Goal: Information Seeking & Learning: Learn about a topic

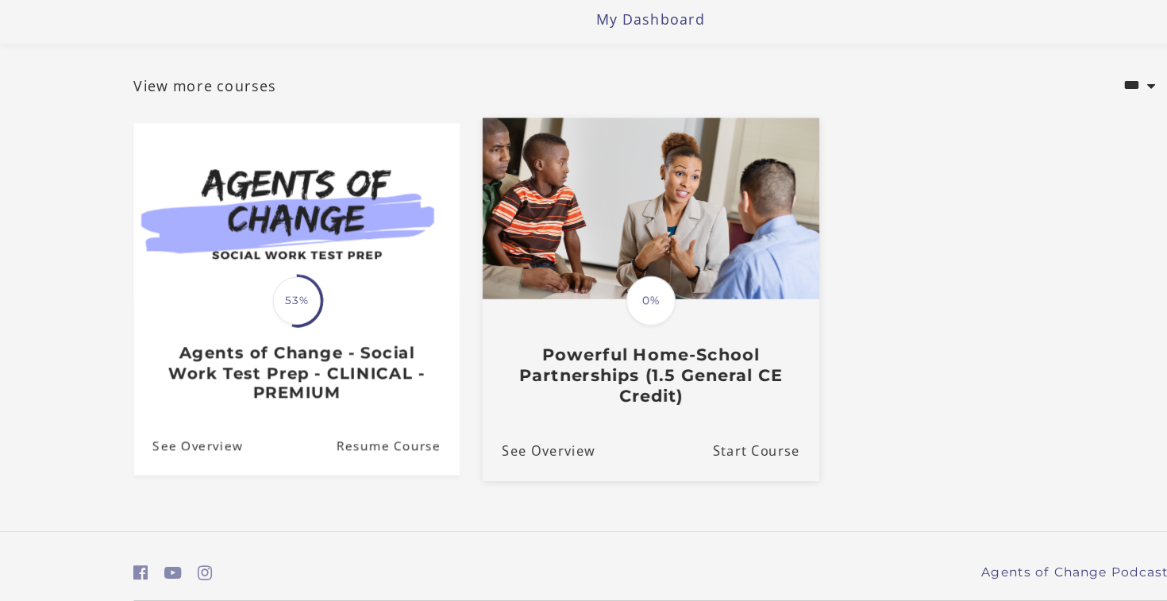
scroll to position [98, 0]
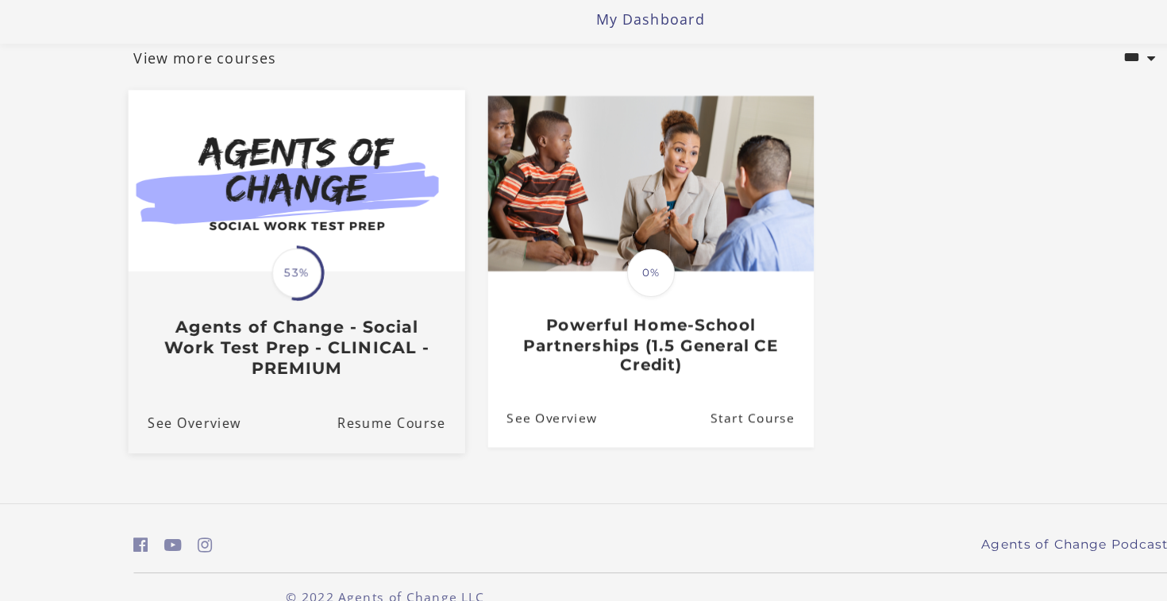
click at [254, 285] on span "53%" at bounding box center [266, 307] width 44 height 44
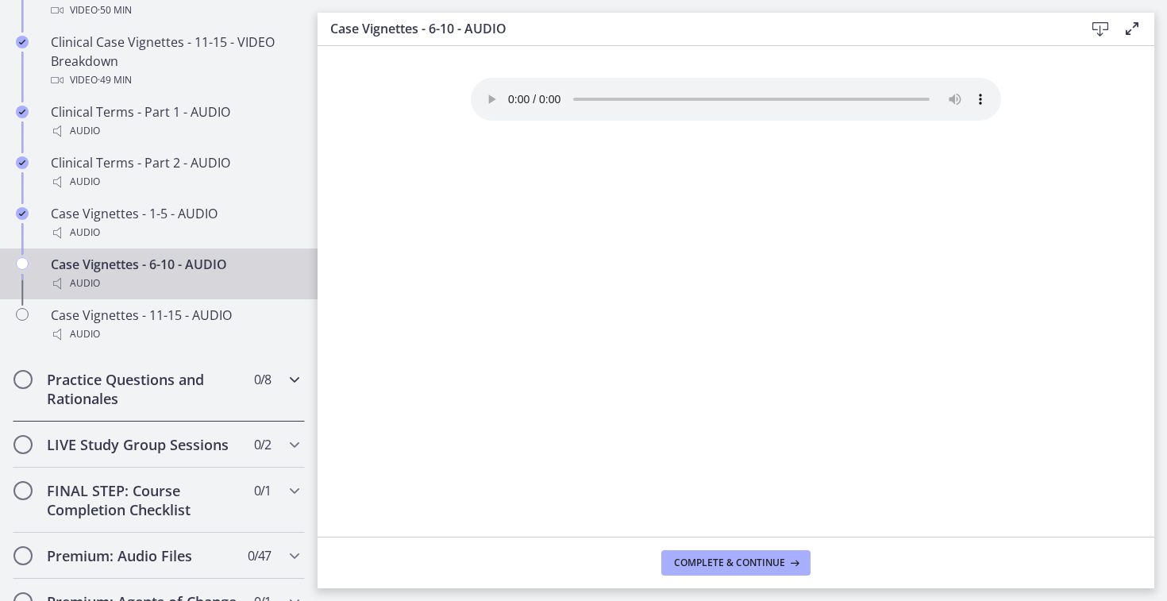
click at [190, 389] on h2 "Practice Questions and Rationales" at bounding box center [144, 389] width 194 height 38
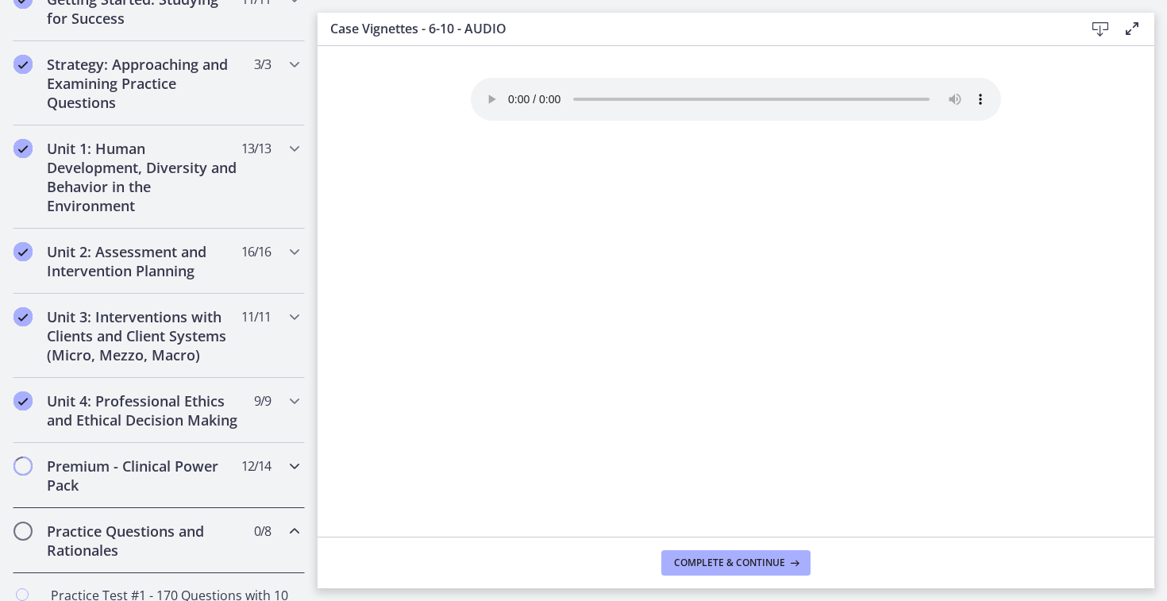
scroll to position [286, 0]
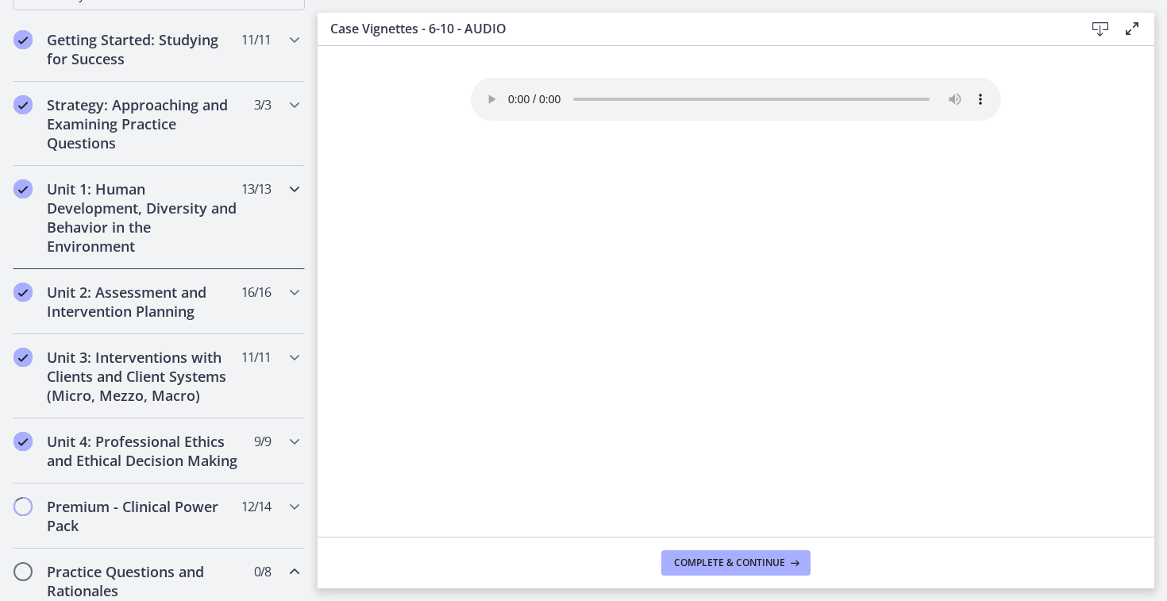
click at [74, 183] on h2 "Unit 1: Human Development, Diversity and Behavior in the Environment" at bounding box center [144, 217] width 194 height 76
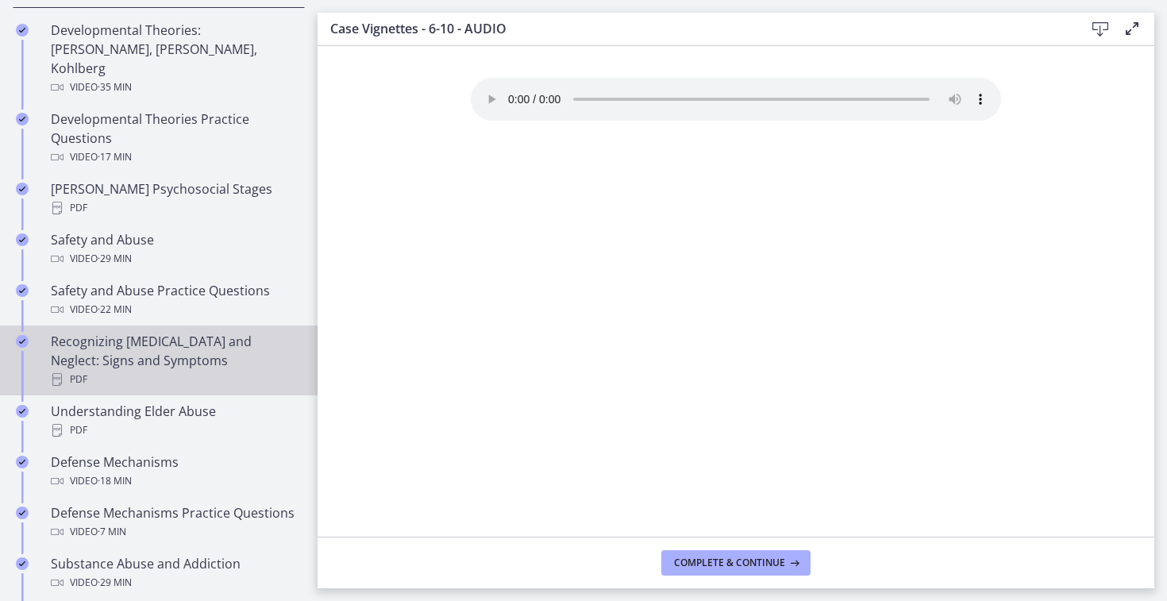
scroll to position [545, 0]
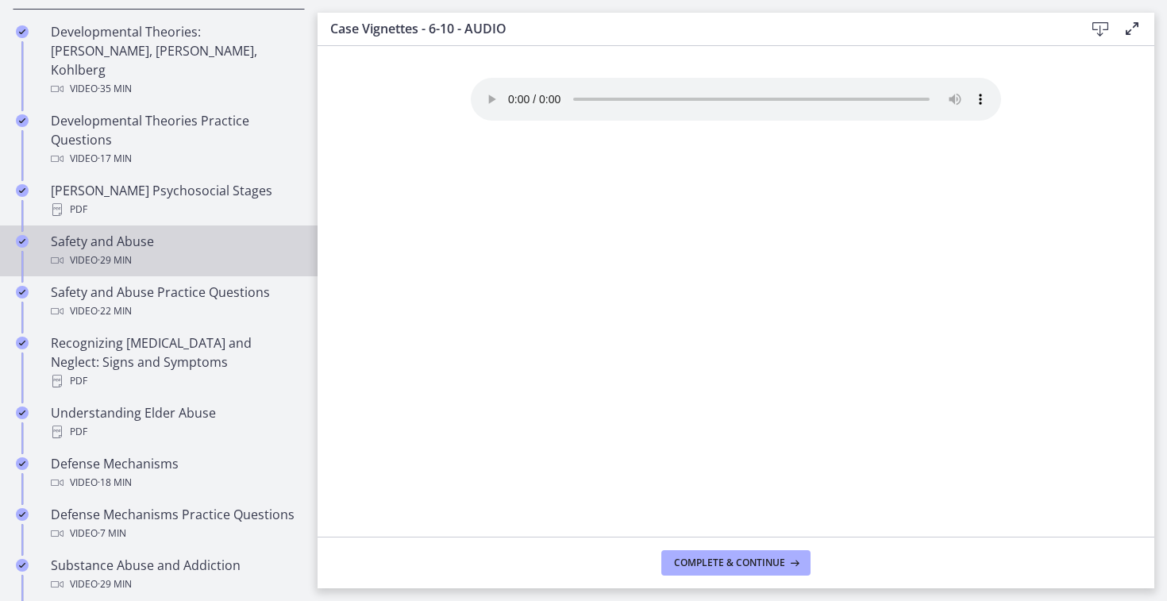
click at [139, 232] on div "Safety and Abuse Video · 29 min" at bounding box center [175, 251] width 248 height 38
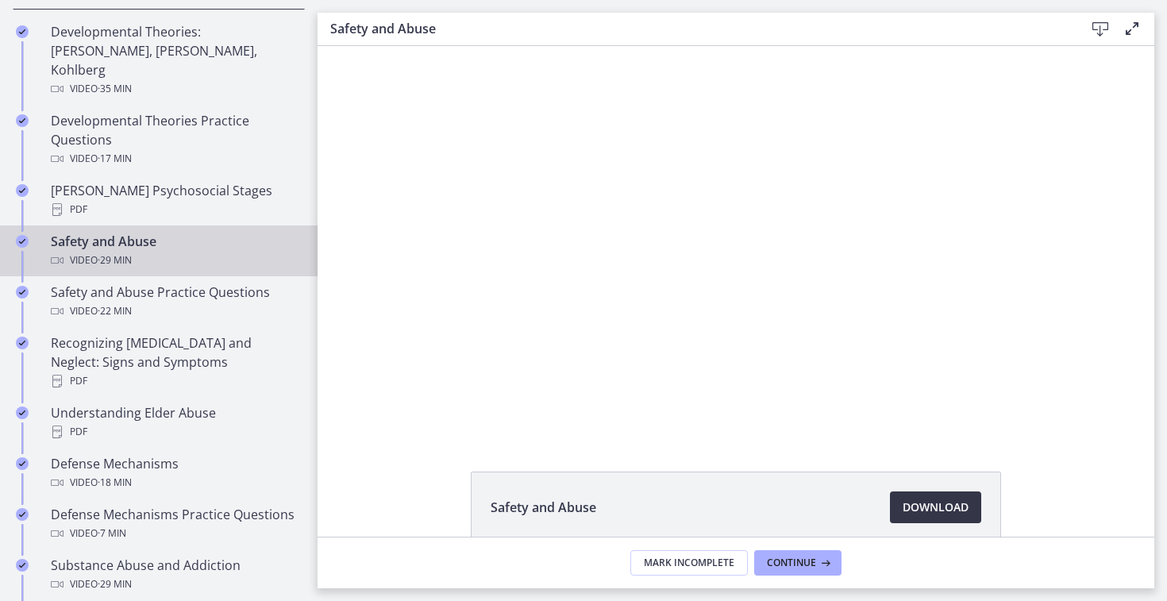
click at [936, 516] on span "Download Opens in a new window" at bounding box center [936, 507] width 66 height 19
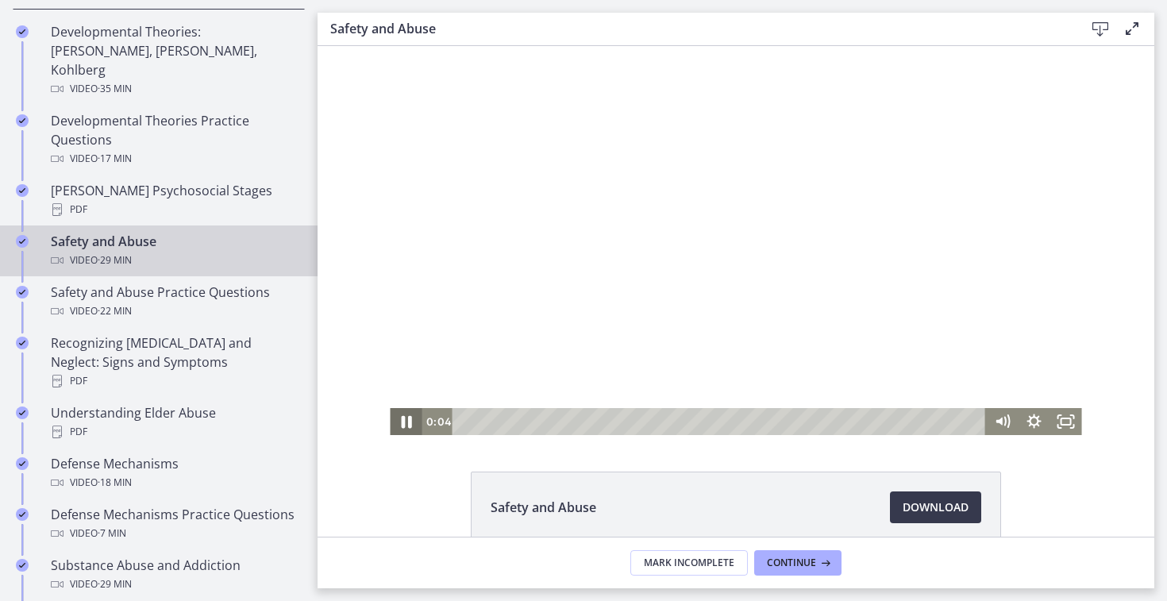
click at [398, 425] on icon "Pause" at bounding box center [406, 422] width 38 height 33
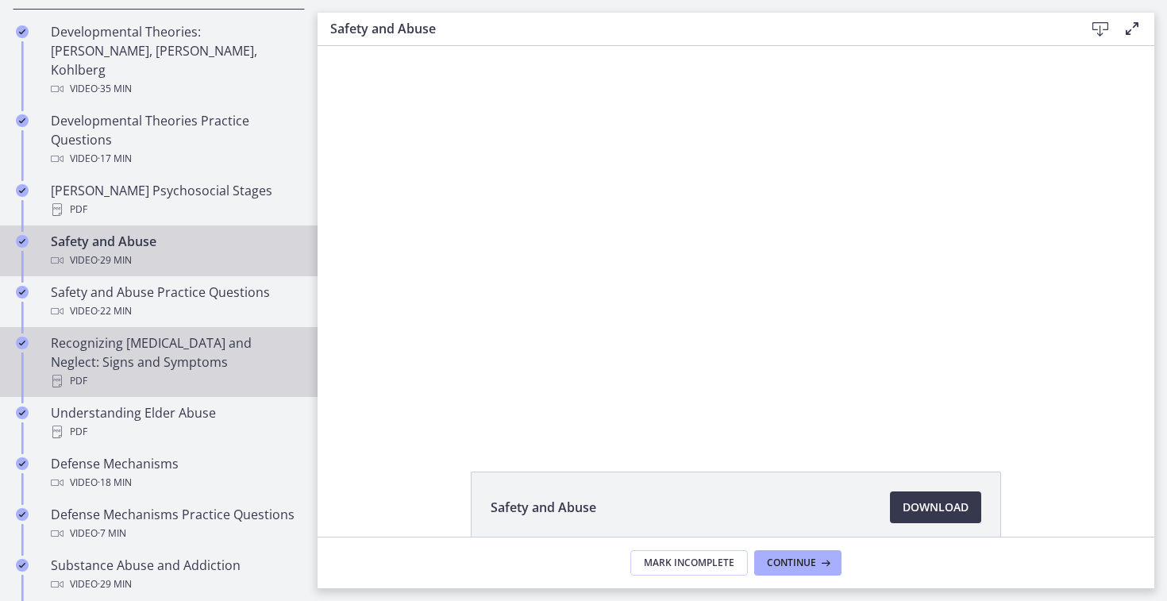
click at [99, 341] on div "Recognizing Child Abuse and Neglect: Signs and Symptoms PDF" at bounding box center [175, 361] width 248 height 57
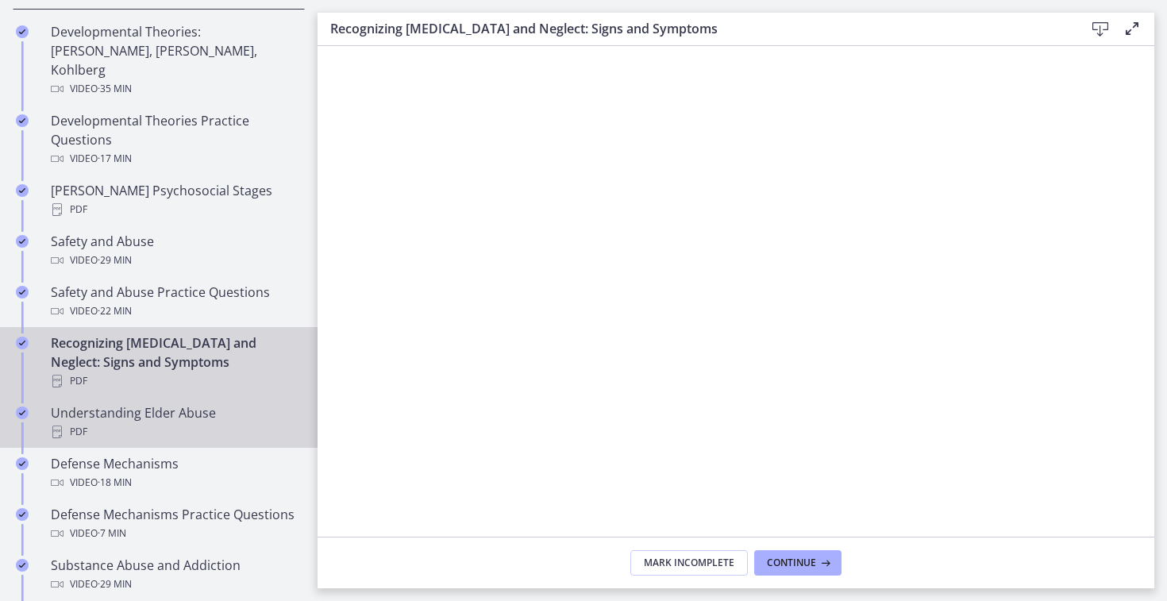
click at [89, 422] on div "PDF" at bounding box center [175, 431] width 248 height 19
click at [119, 473] on link "Defense Mechanisms Video · 18 min" at bounding box center [159, 473] width 318 height 51
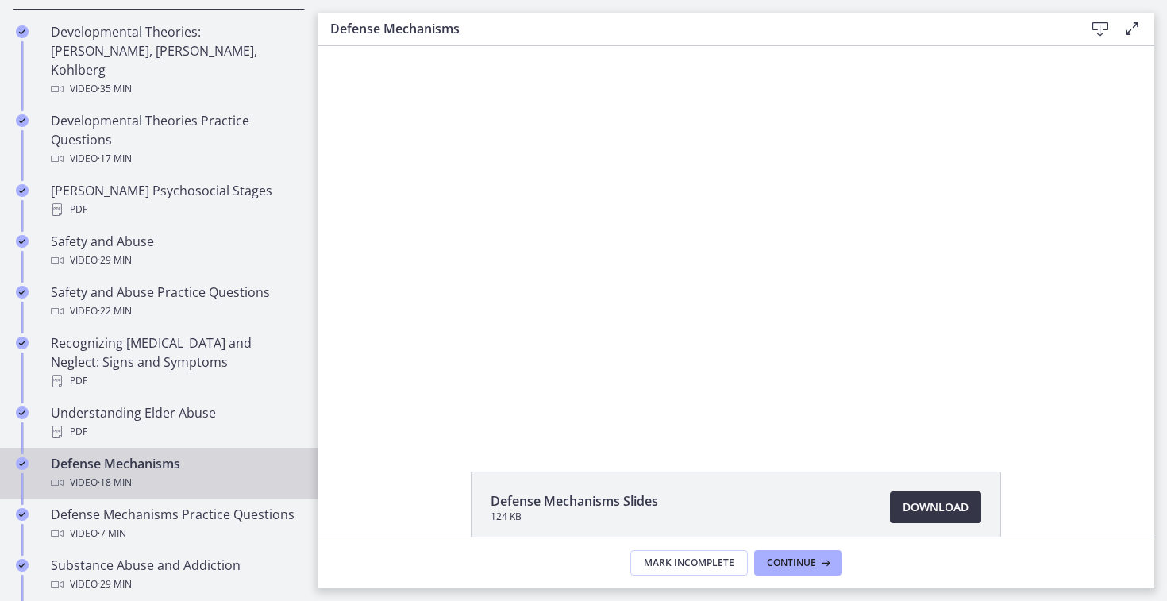
click at [913, 506] on span "Download Opens in a new window" at bounding box center [936, 507] width 66 height 19
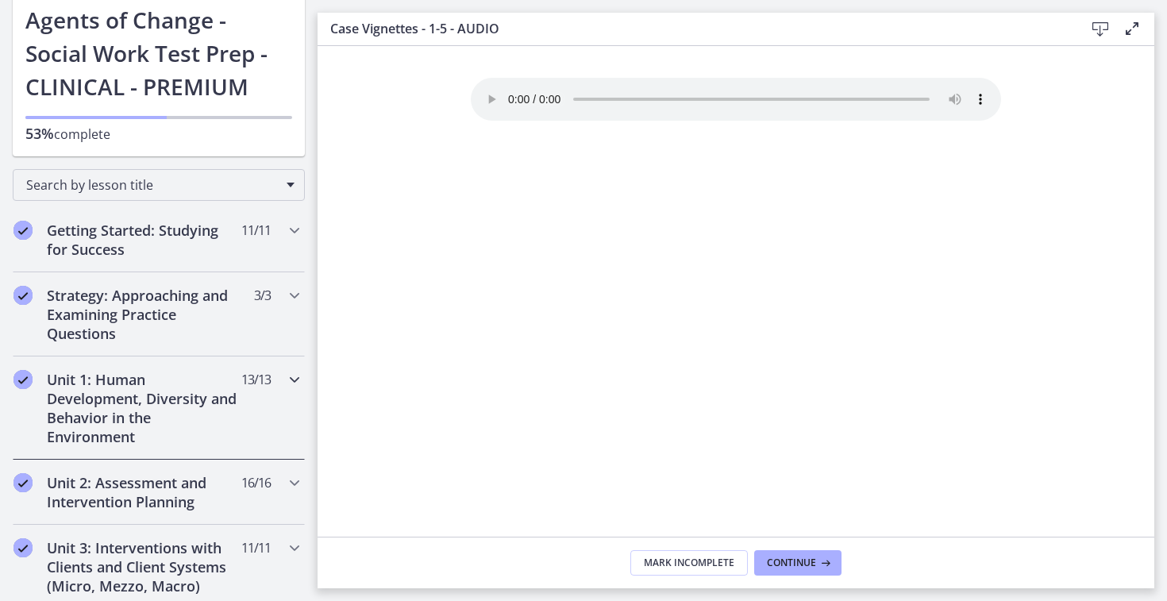
scroll to position [148, 0]
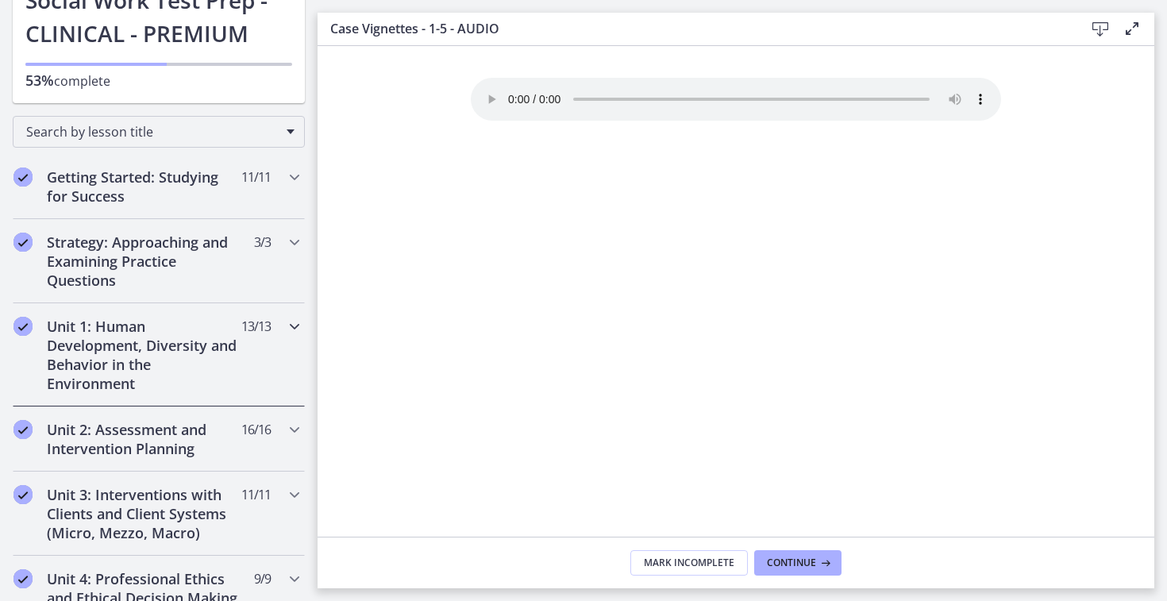
click at [122, 356] on h2 "Unit 1: Human Development, Diversity and Behavior in the Environment" at bounding box center [144, 355] width 194 height 76
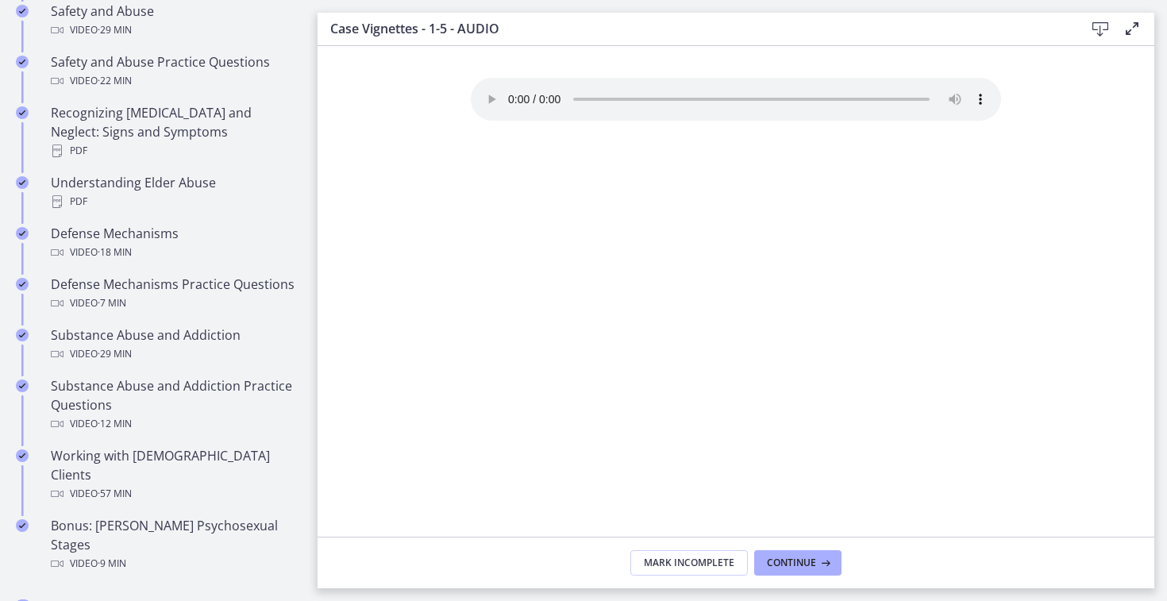
scroll to position [773, 0]
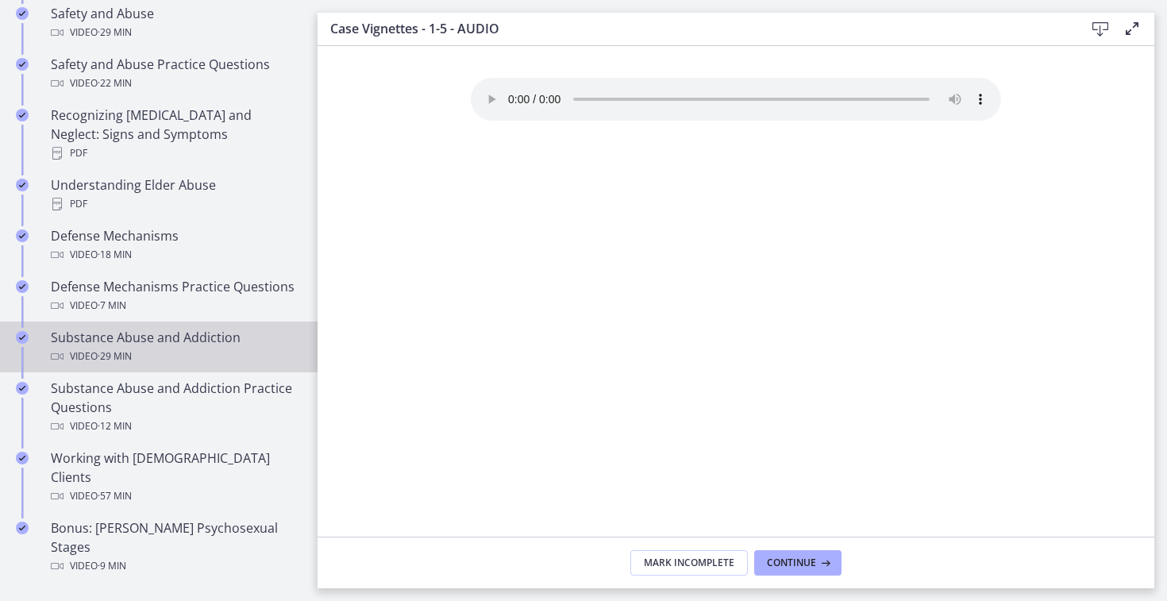
click at [117, 328] on div "Substance Abuse and Addiction Video · 29 min" at bounding box center [175, 347] width 248 height 38
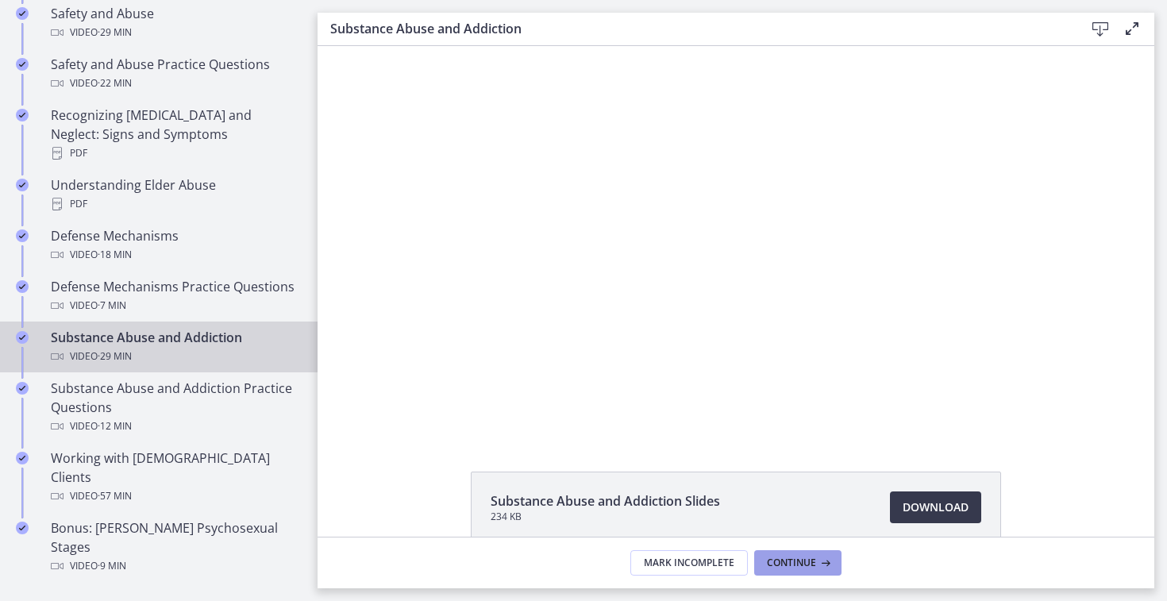
click at [810, 575] on button "Continue" at bounding box center [797, 562] width 87 height 25
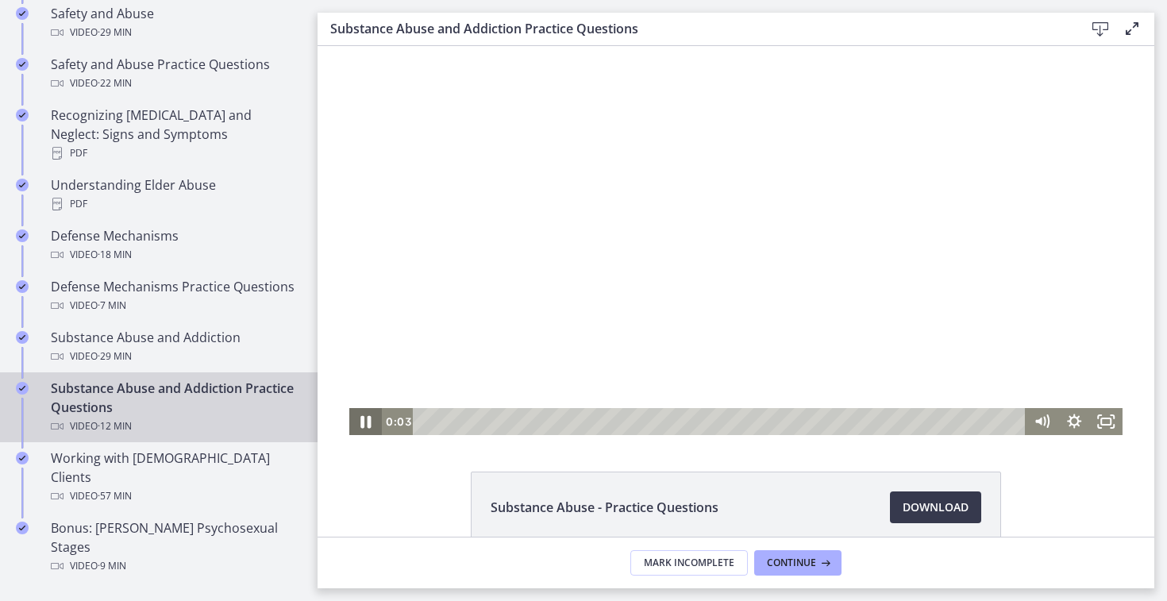
click at [368, 422] on icon "Pause" at bounding box center [365, 422] width 10 height 13
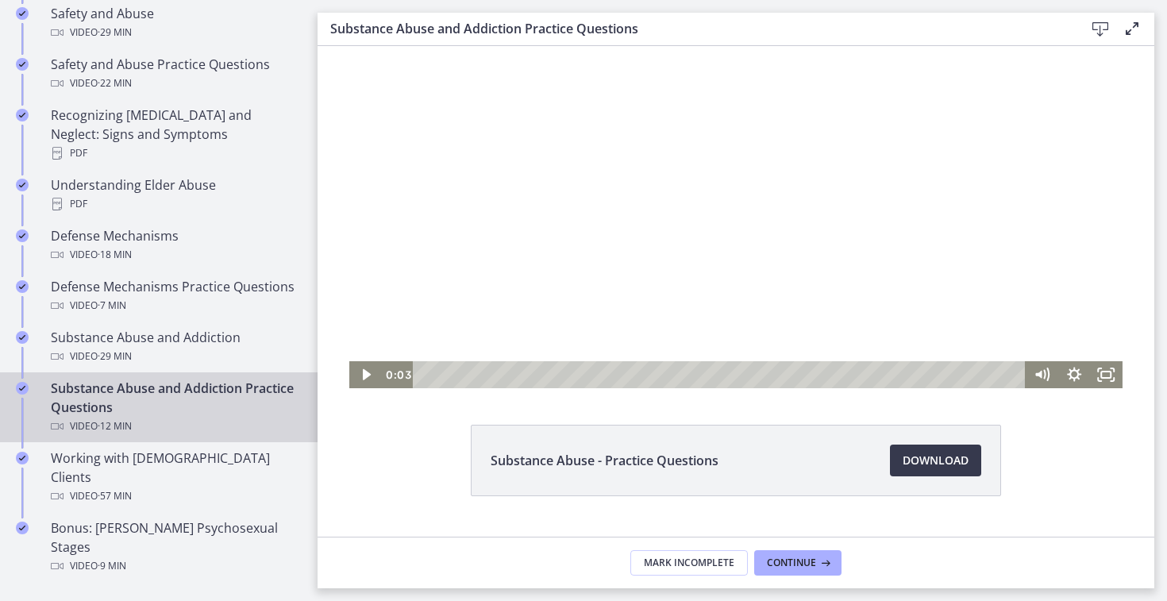
scroll to position [48, 0]
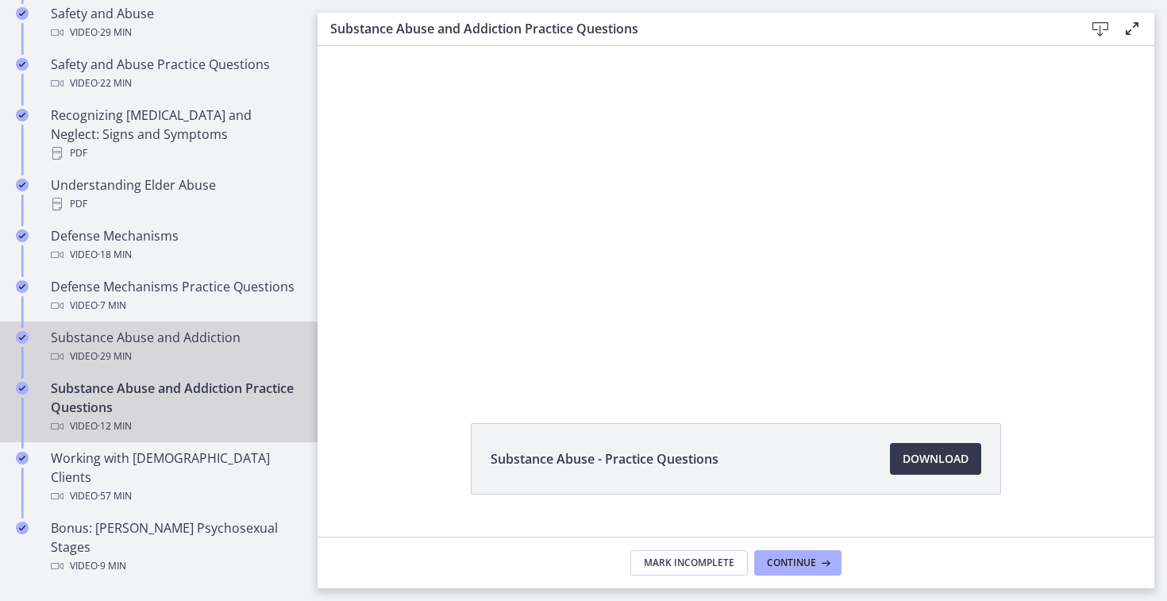
click at [198, 328] on div "Substance Abuse and Addiction Video · 29 min" at bounding box center [175, 347] width 248 height 38
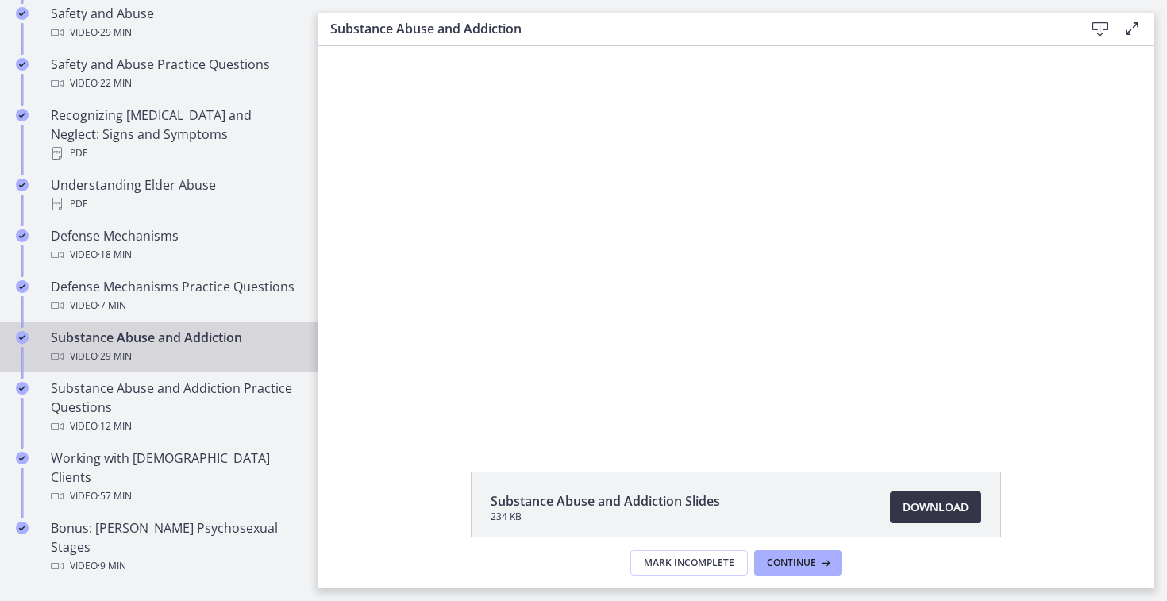
click at [916, 502] on span "Download Opens in a new window" at bounding box center [936, 507] width 66 height 19
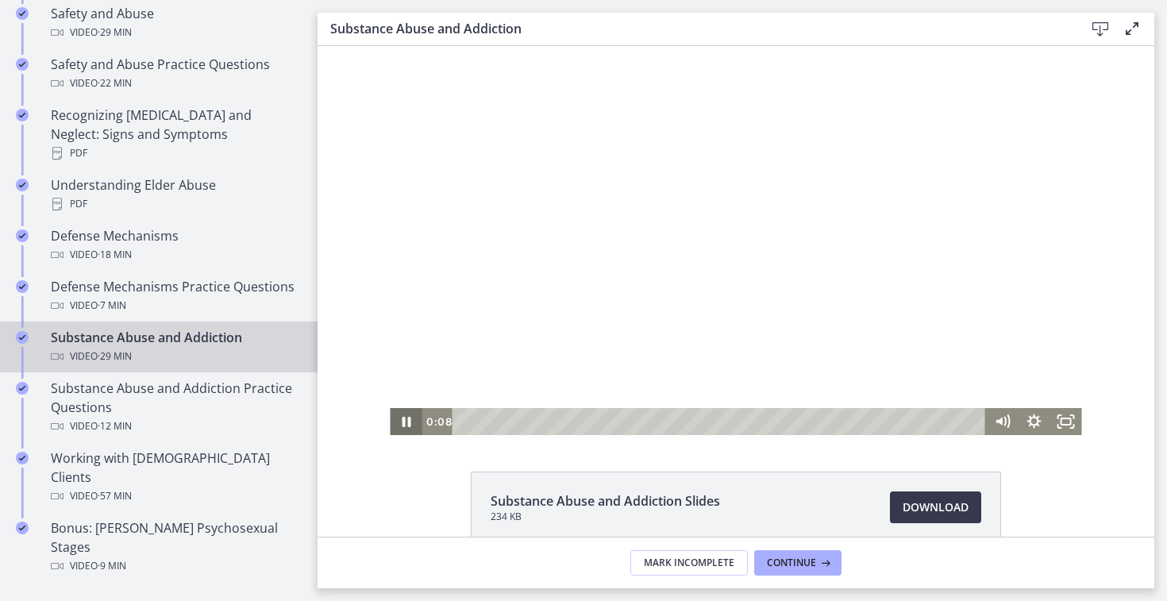
click at [404, 415] on icon "Pause" at bounding box center [406, 421] width 32 height 27
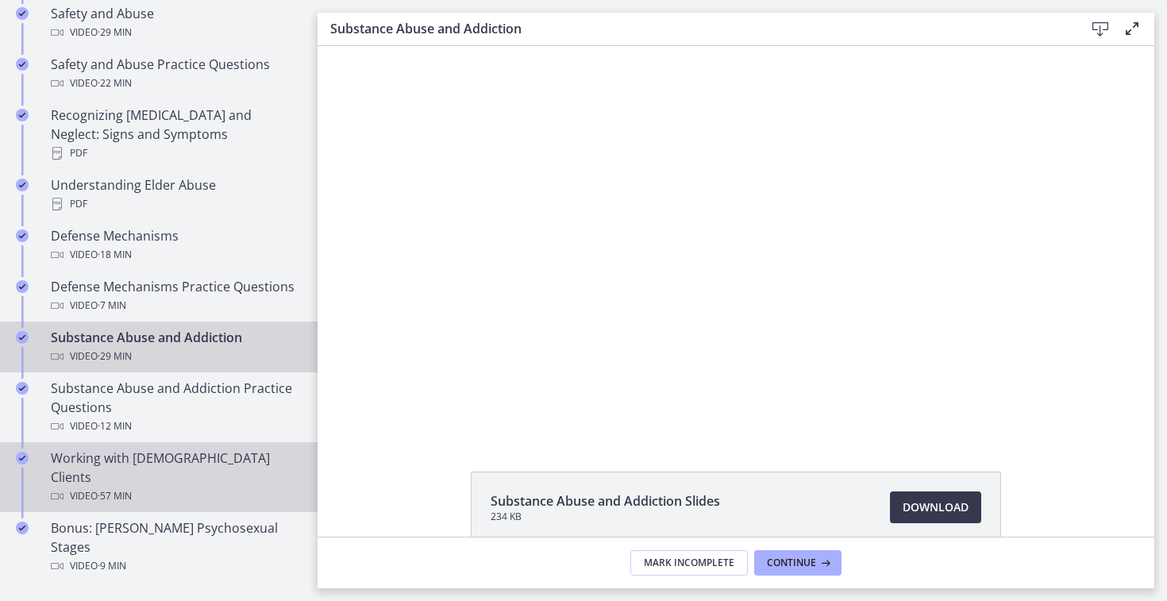
click at [166, 449] on div "Working with LGBTQ+ Clients Video · 57 min" at bounding box center [175, 477] width 248 height 57
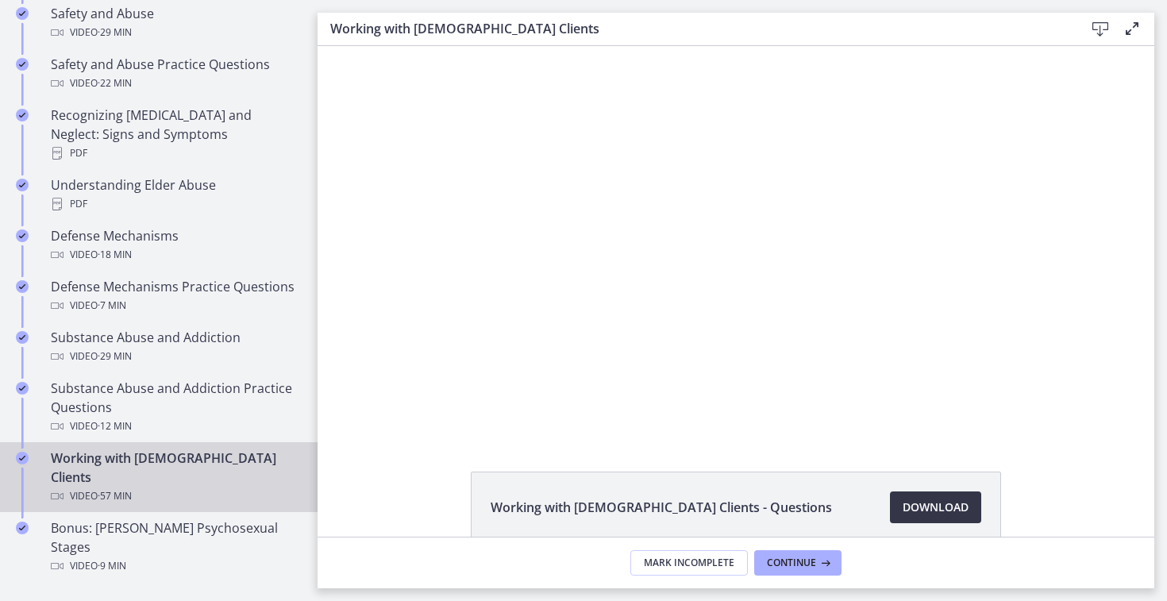
click at [953, 508] on span "Download Opens in a new window" at bounding box center [936, 507] width 66 height 19
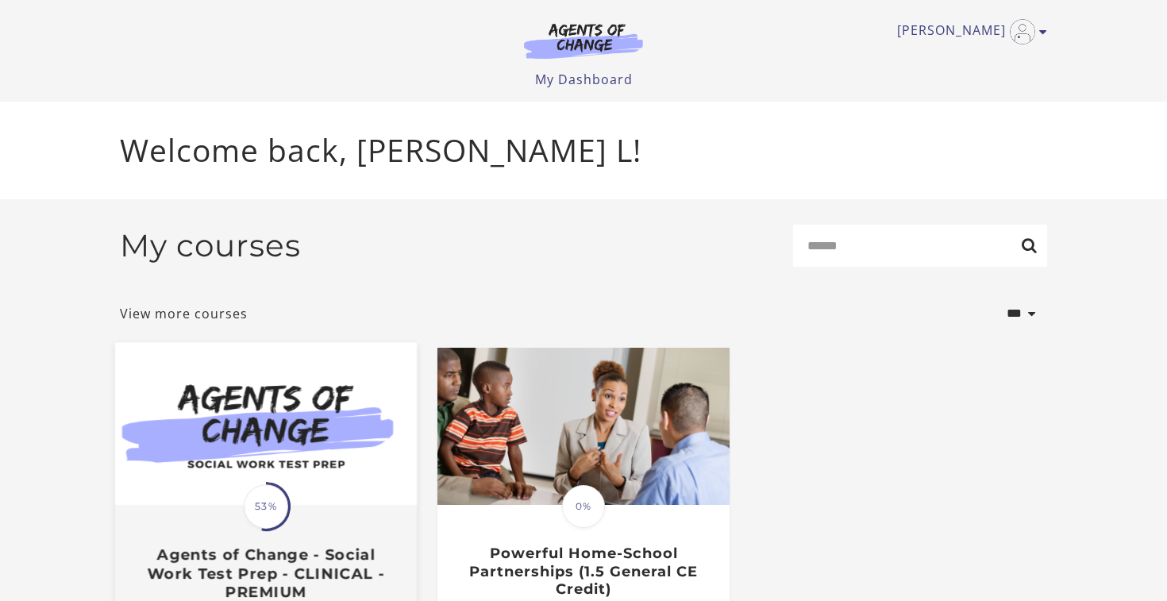
click at [312, 489] on img at bounding box center [266, 423] width 302 height 163
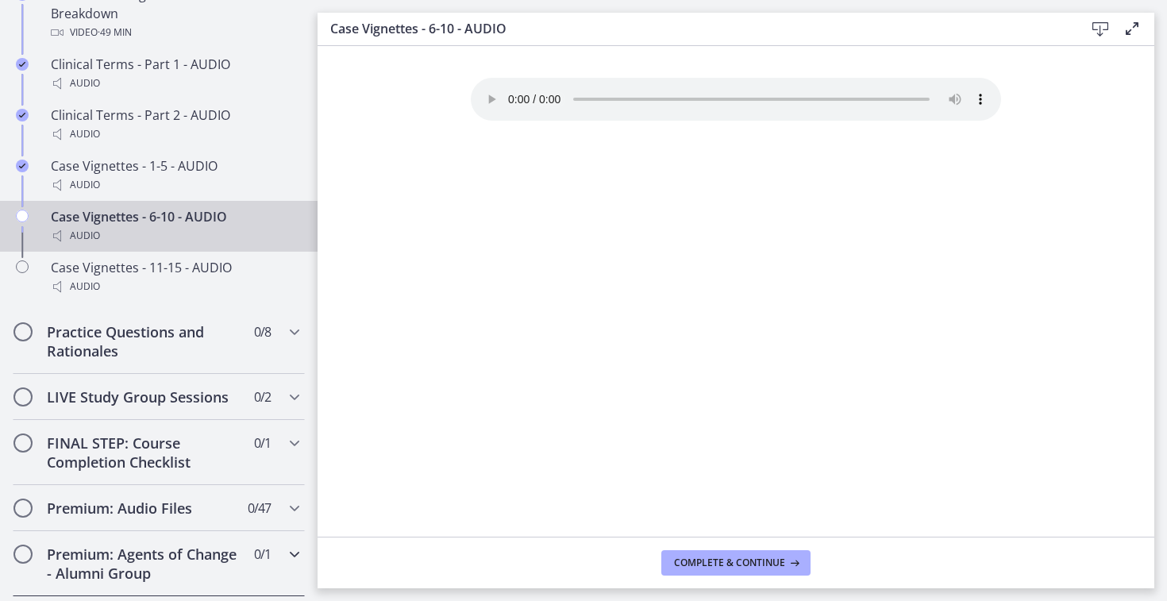
scroll to position [1324, 0]
click at [117, 340] on h2 "Practice Questions and Rationales" at bounding box center [144, 343] width 194 height 38
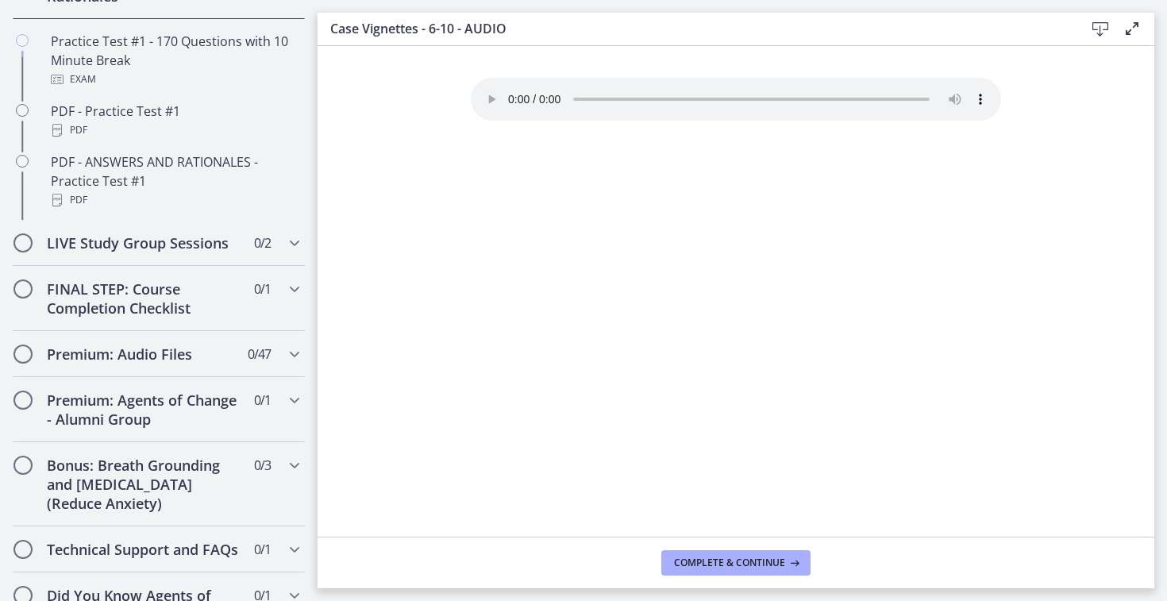
scroll to position [1211, 0]
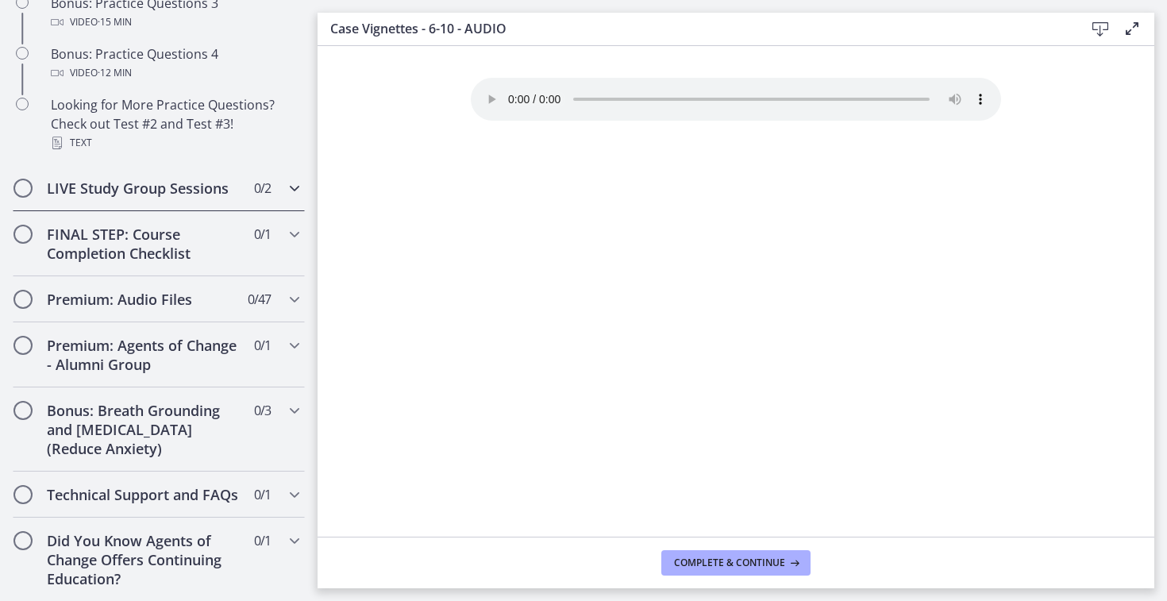
click at [141, 191] on h2 "LIVE Study Group Sessions" at bounding box center [144, 188] width 194 height 19
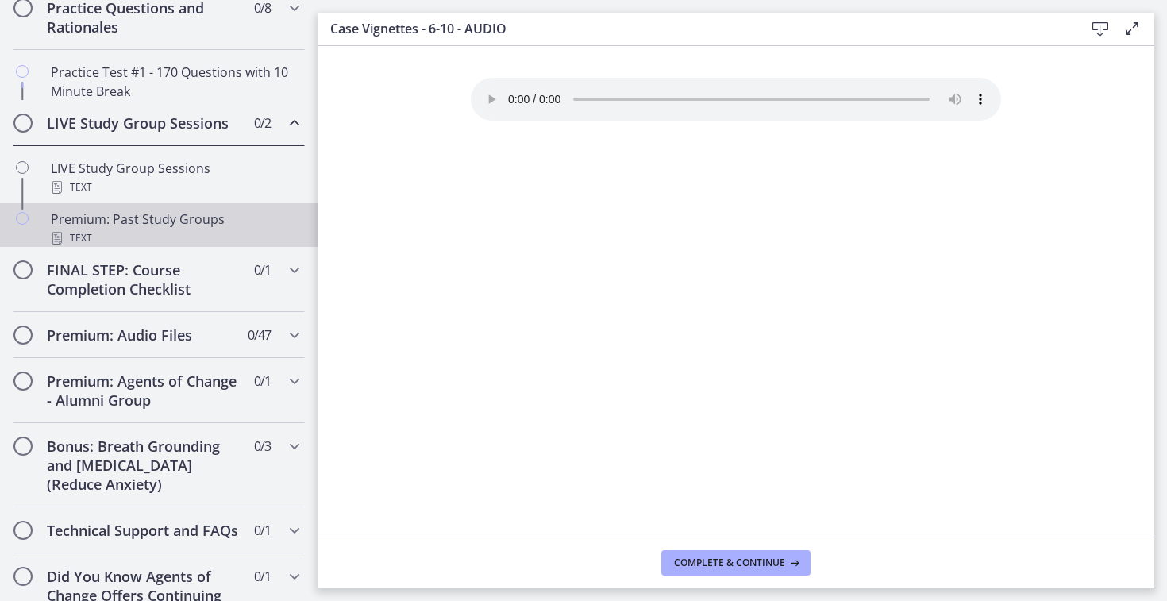
scroll to position [849, 0]
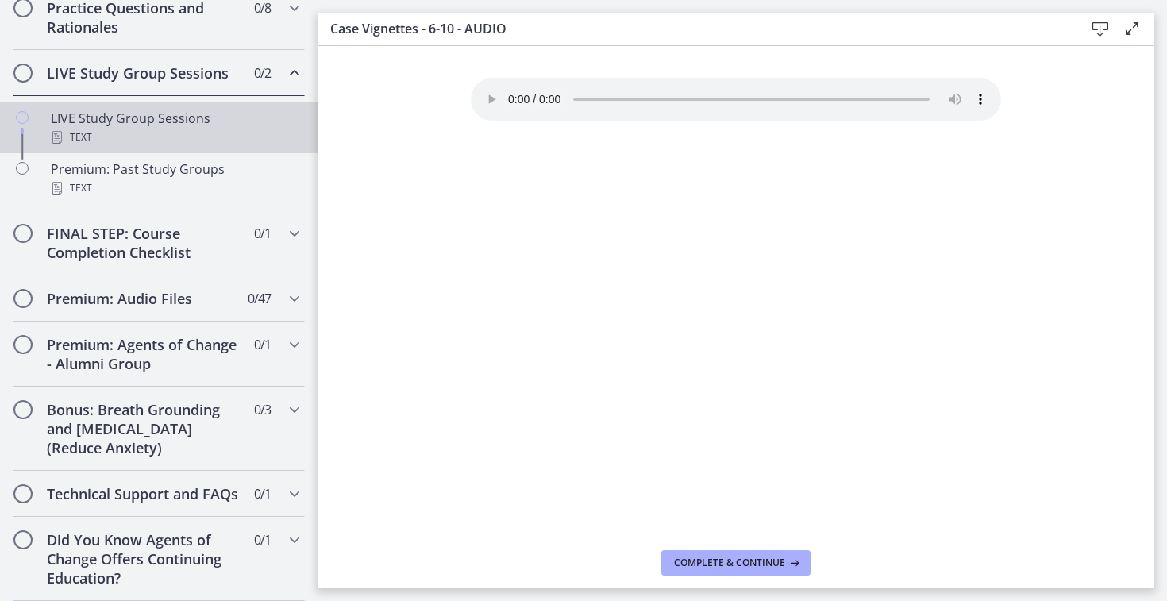
click at [132, 123] on div "LIVE Study Group Sessions Text" at bounding box center [175, 128] width 248 height 38
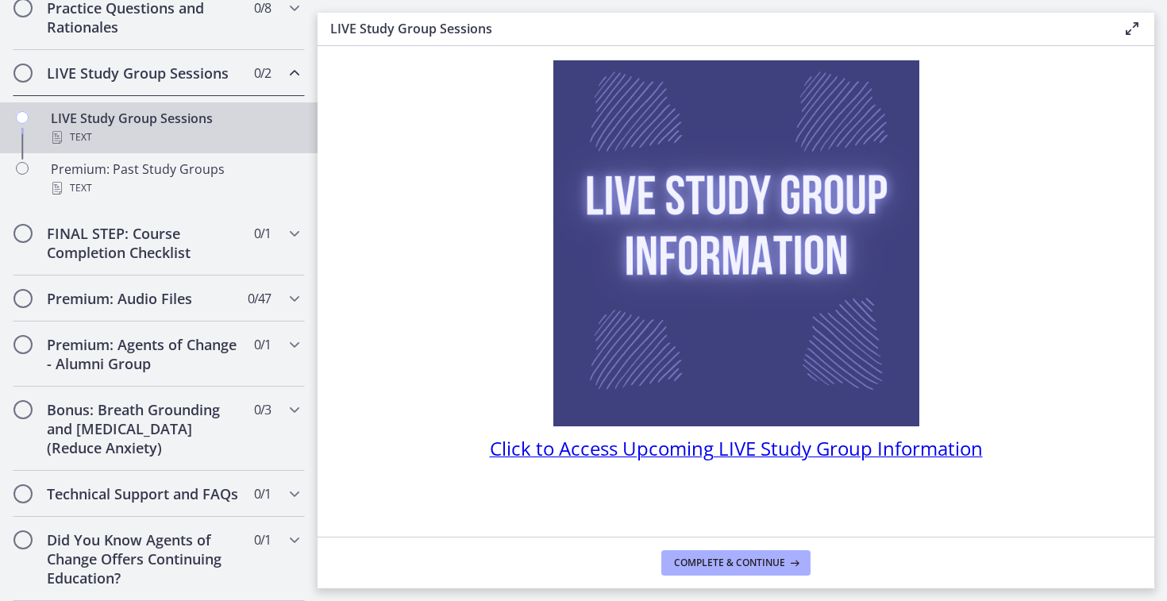
scroll to position [86, 0]
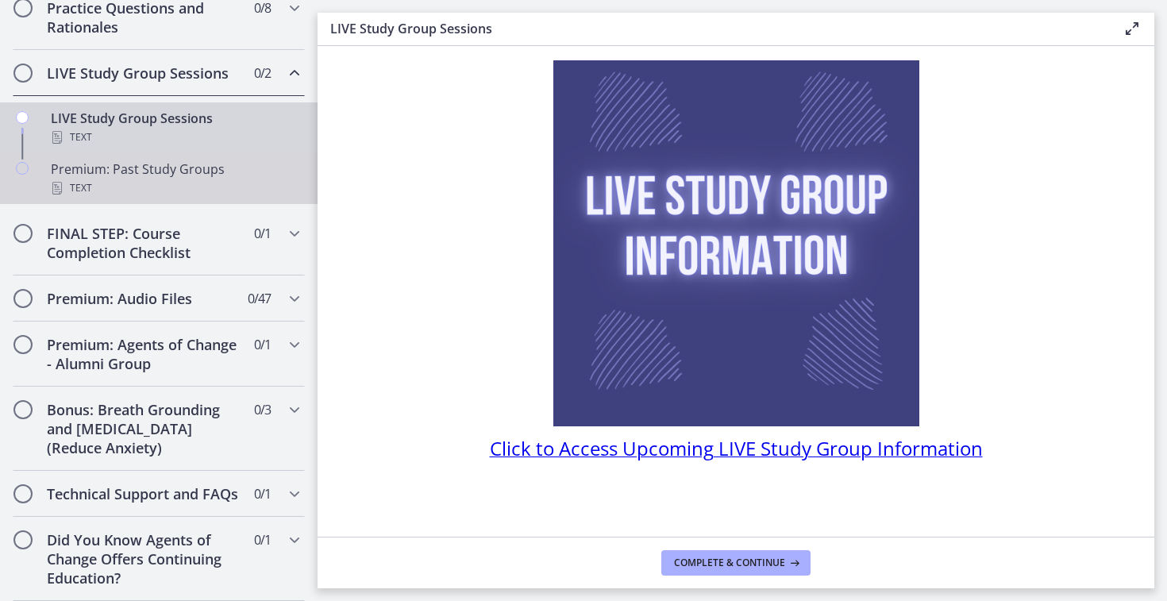
click at [217, 170] on div "Premium: Past Study Groups Text" at bounding box center [175, 179] width 248 height 38
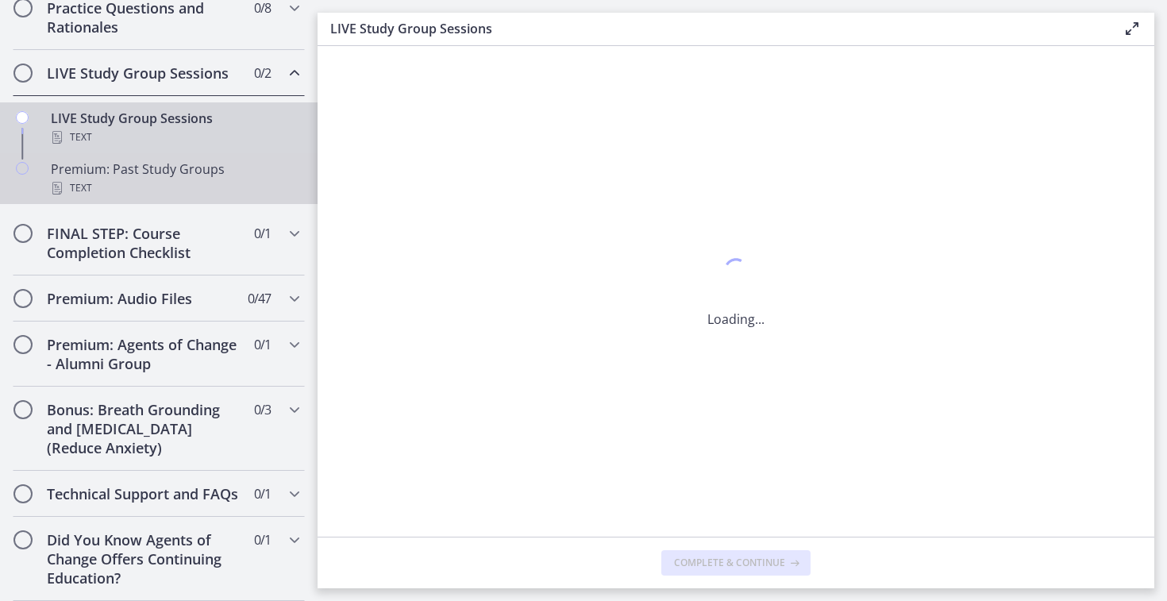
scroll to position [0, 0]
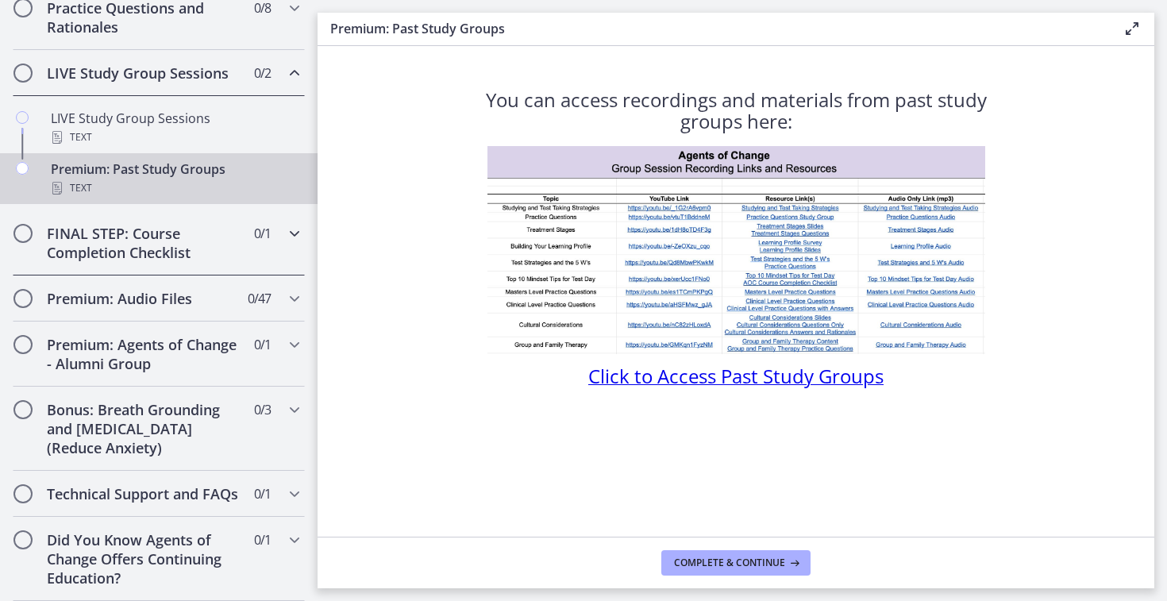
click at [114, 242] on h2 "FINAL STEP: Course Completion Checklist" at bounding box center [144, 243] width 194 height 38
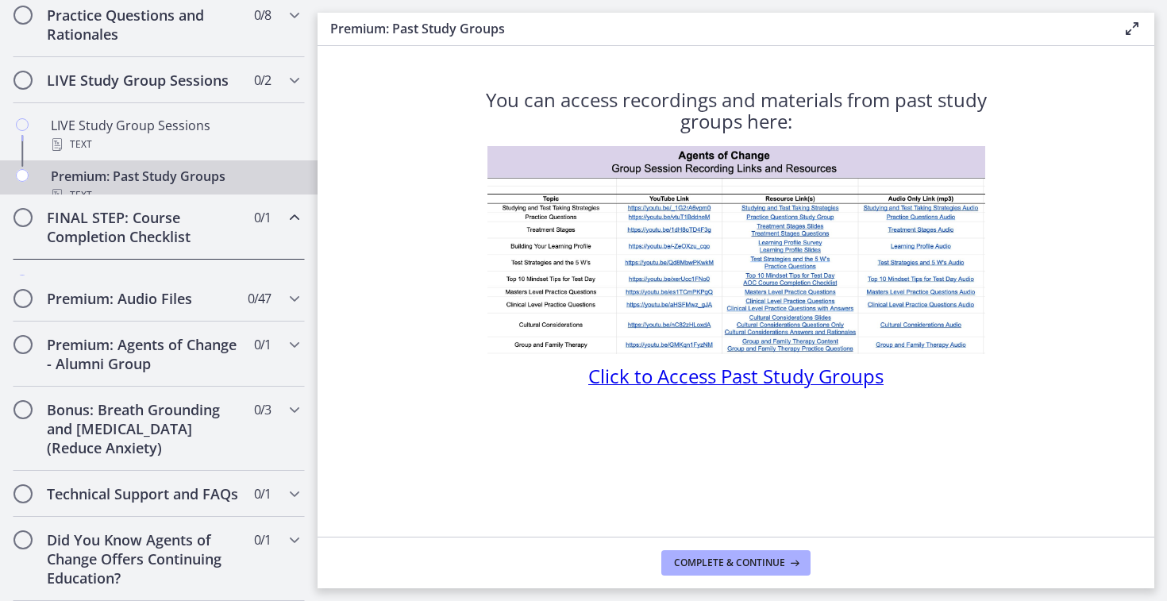
scroll to position [818, 0]
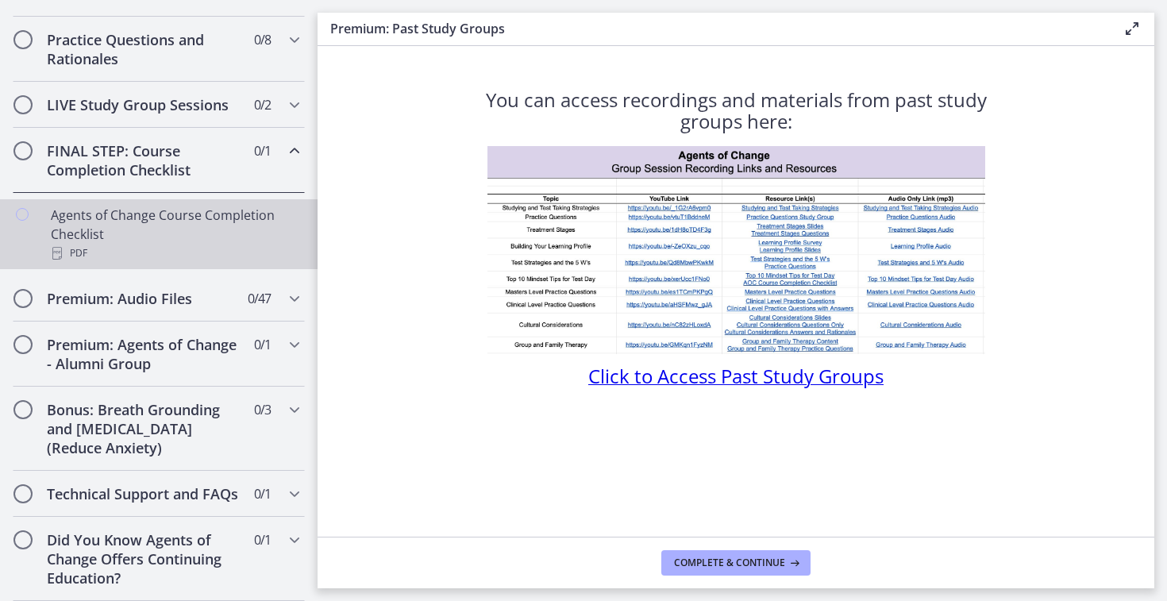
click at [94, 216] on div "Agents of Change Course Completion Checklist PDF" at bounding box center [175, 234] width 248 height 57
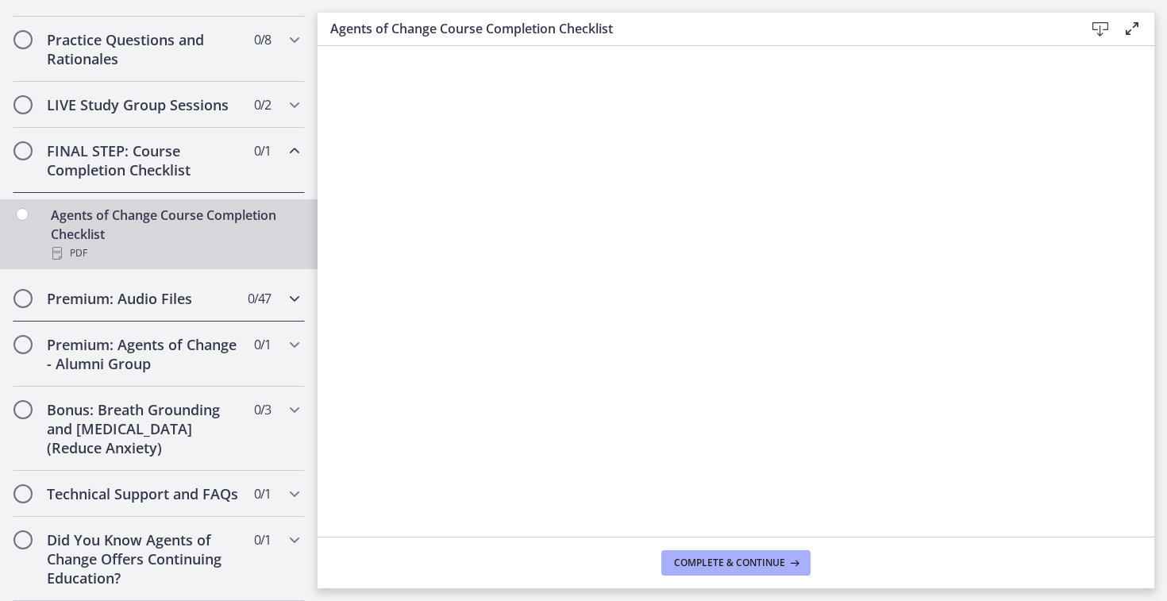
click at [191, 309] on div "Premium: Audio Files 0 / 47 Completed" at bounding box center [159, 298] width 292 height 46
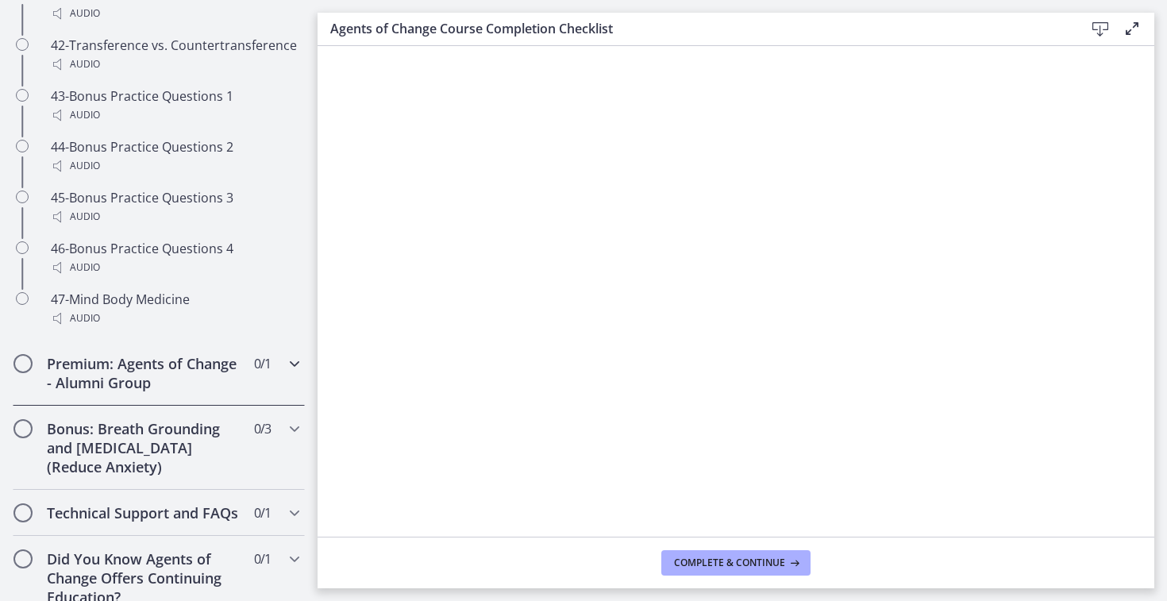
click at [82, 354] on h2 "Premium: Agents of Change - Alumni Group" at bounding box center [144, 373] width 194 height 38
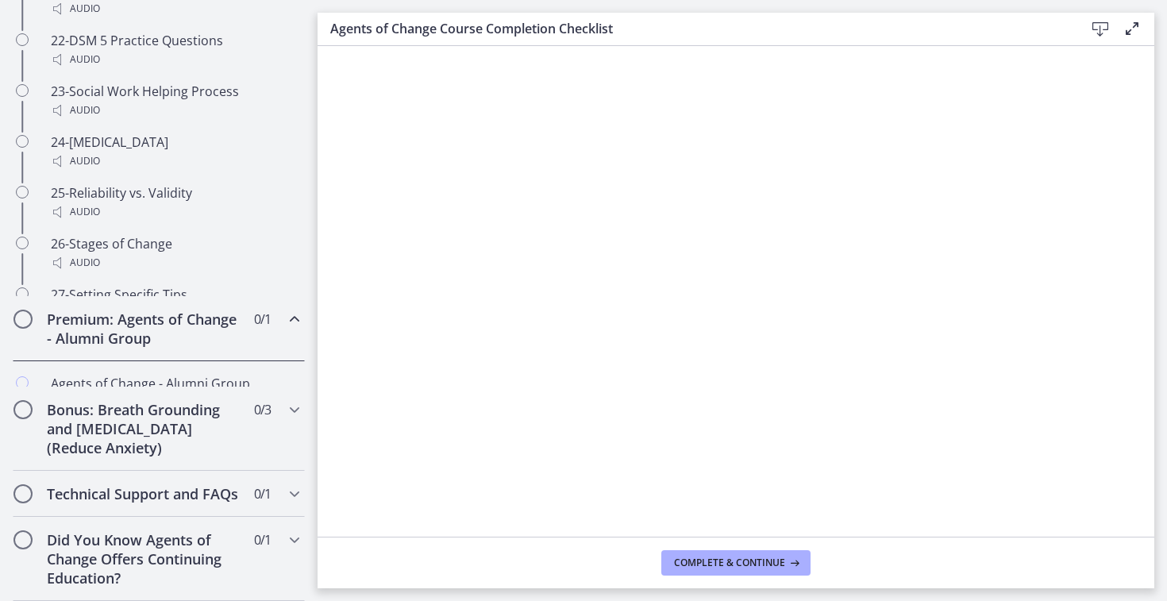
scroll to position [799, 0]
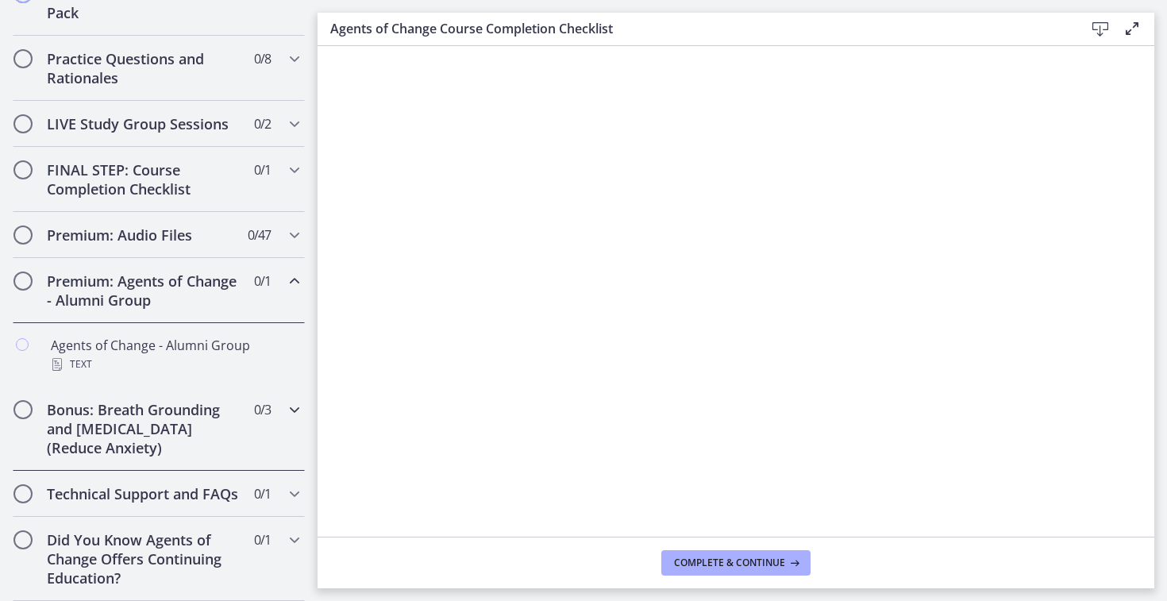
click at [85, 429] on h2 "Bonus: Breath Grounding and Guided Imagery (Reduce Anxiety)" at bounding box center [144, 428] width 194 height 57
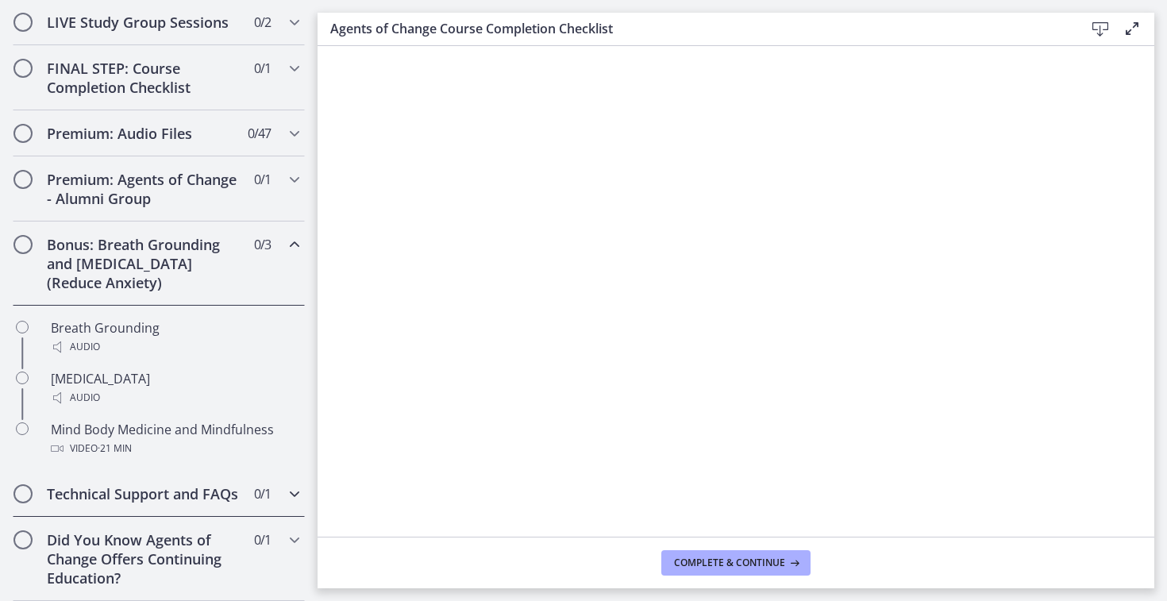
scroll to position [900, 0]
click at [89, 505] on div "Technical Support and FAQs 0 / 1 Completed" at bounding box center [159, 494] width 292 height 46
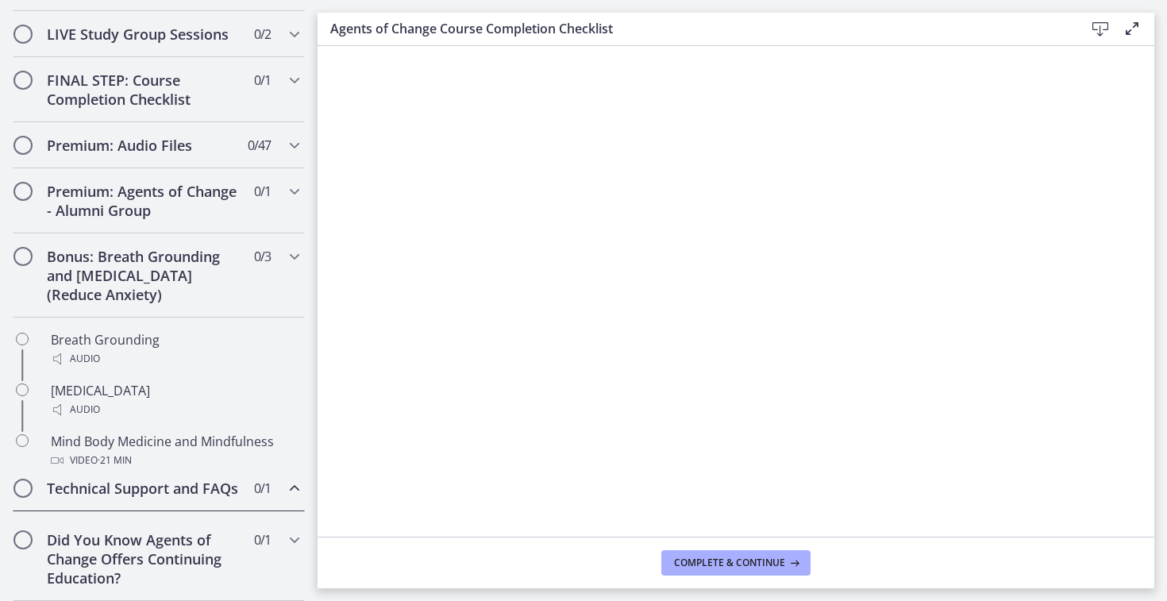
scroll to position [799, 0]
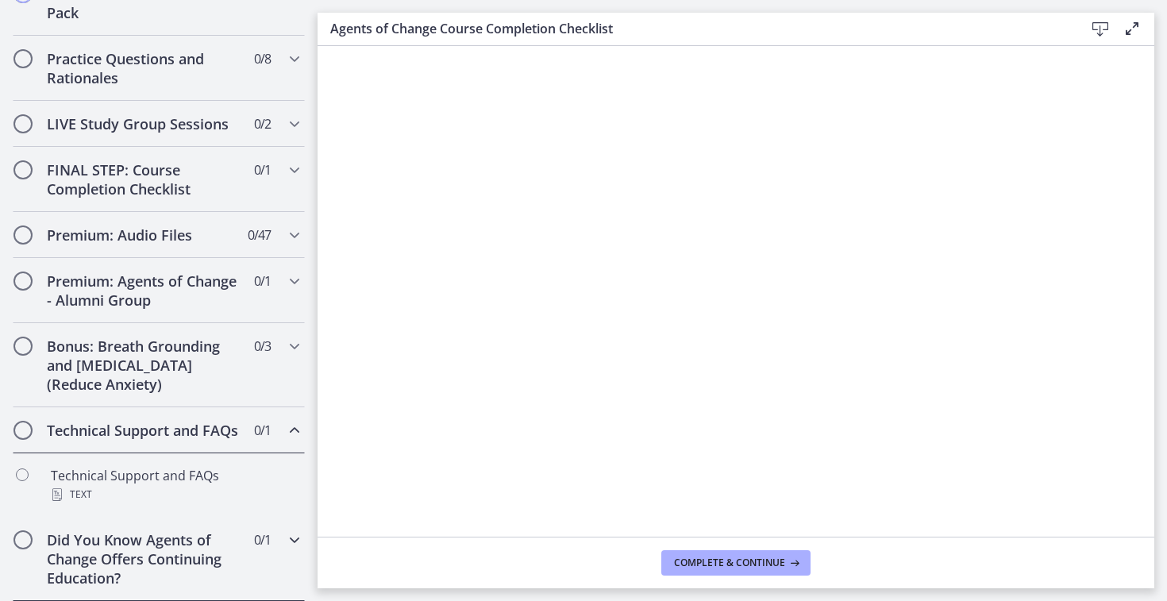
click at [82, 557] on h2 "Did You Know Agents of Change Offers Continuing Education?" at bounding box center [144, 558] width 194 height 57
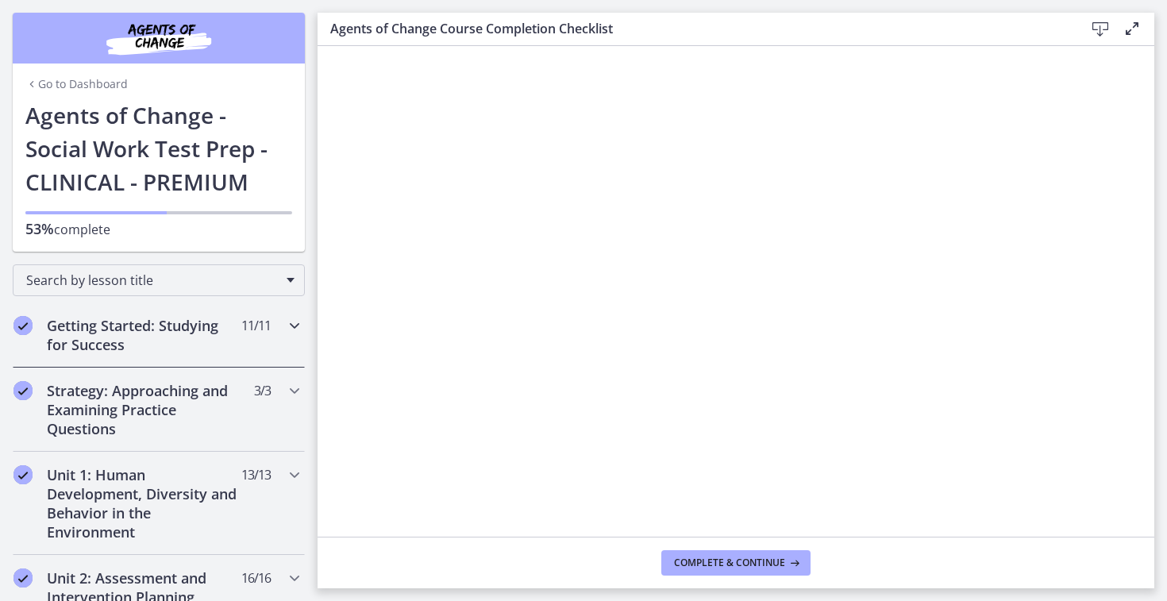
scroll to position [0, 0]
